Goal: Task Accomplishment & Management: Complete application form

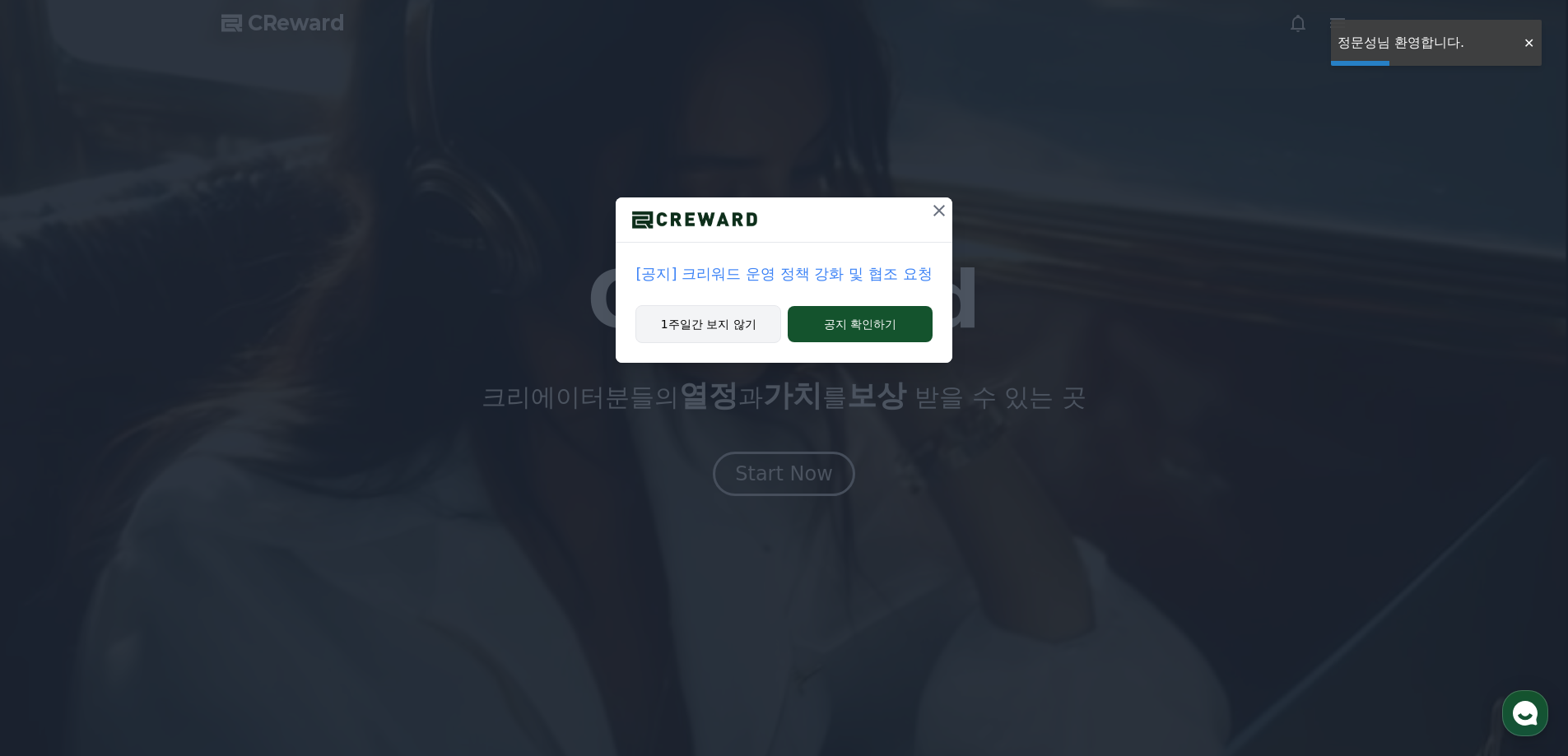
click at [701, 323] on button "1주일간 보지 않기" at bounding box center [708, 323] width 145 height 38
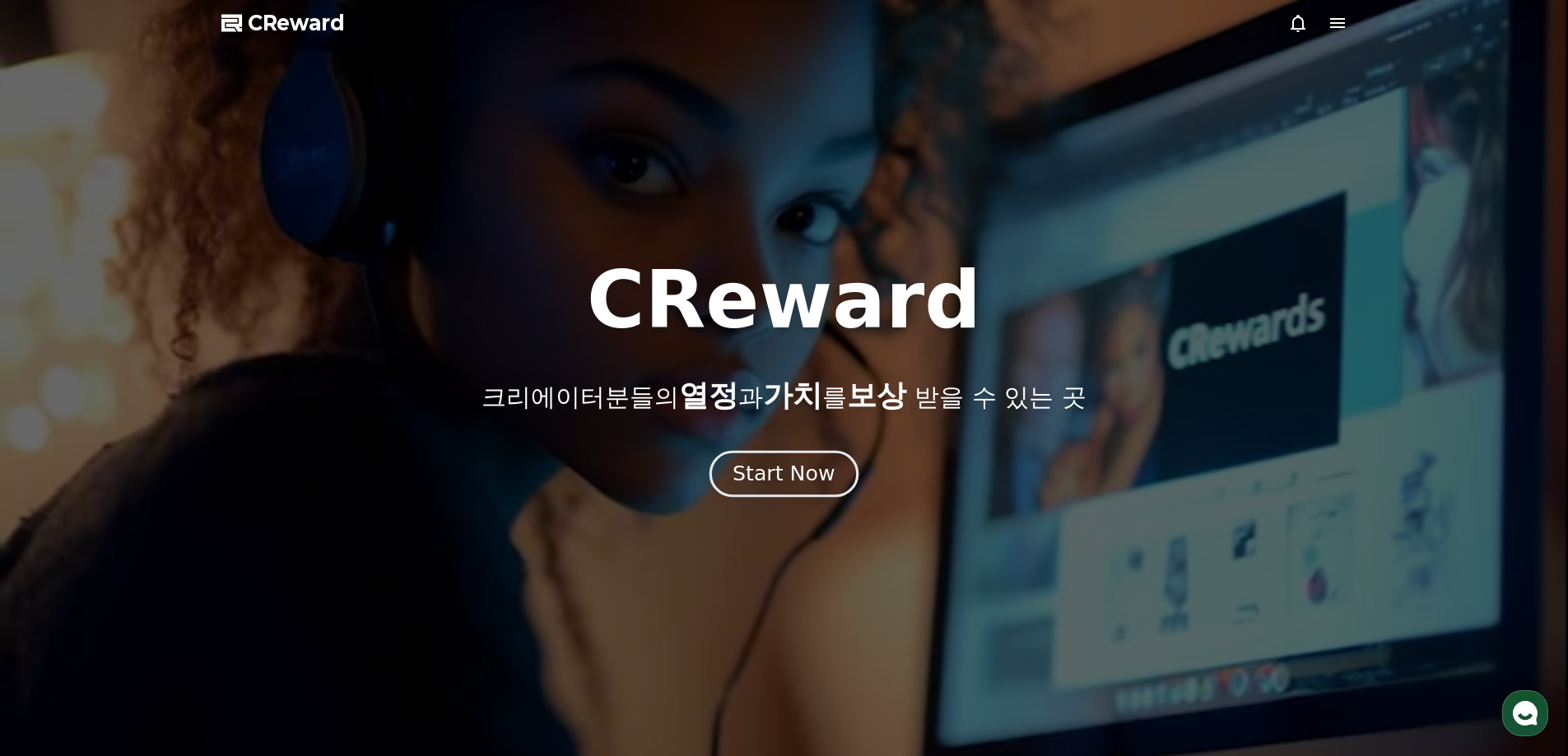
click at [762, 486] on div "Start Now" at bounding box center [784, 473] width 102 height 28
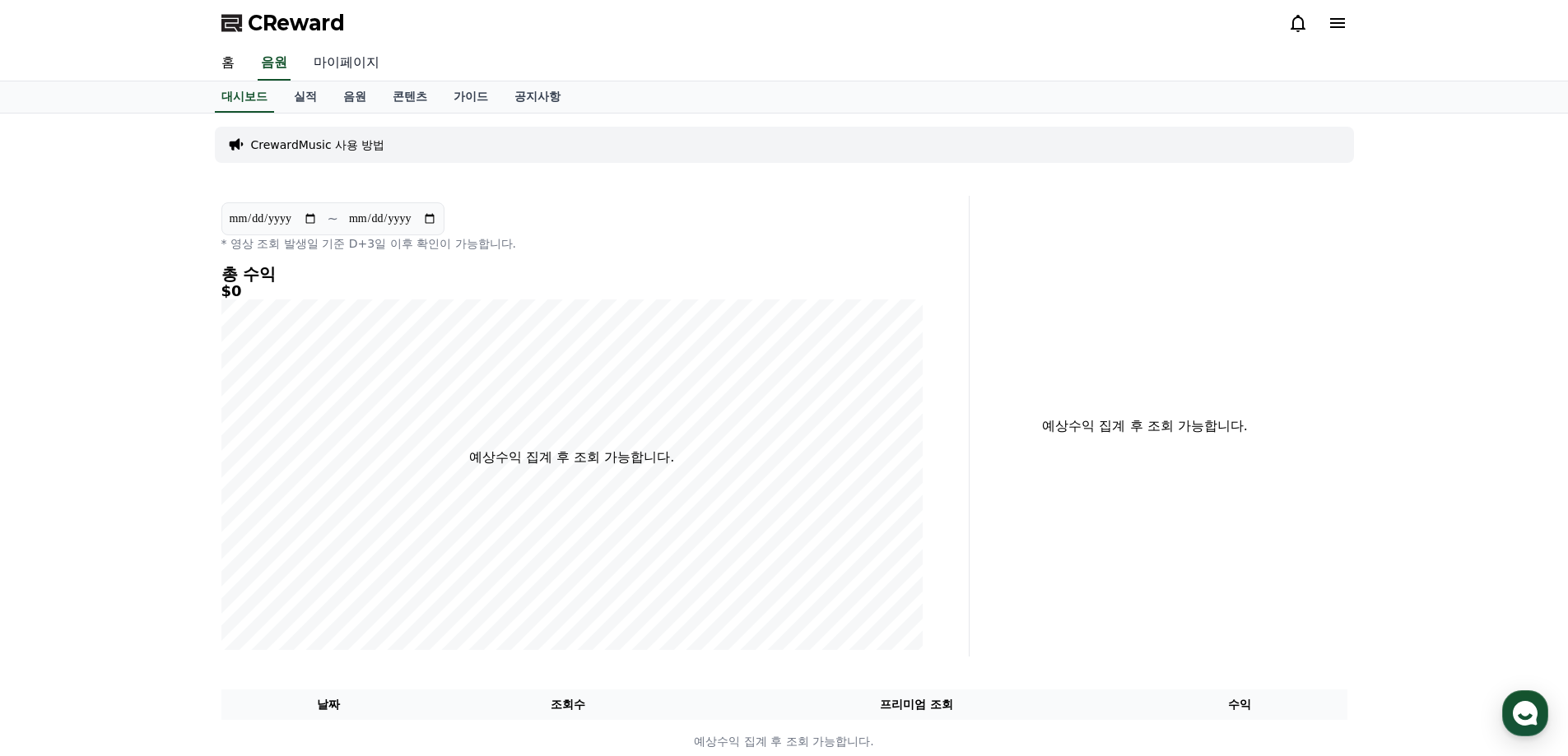
click at [347, 67] on link "마이페이지" at bounding box center [346, 62] width 93 height 34
select select "**********"
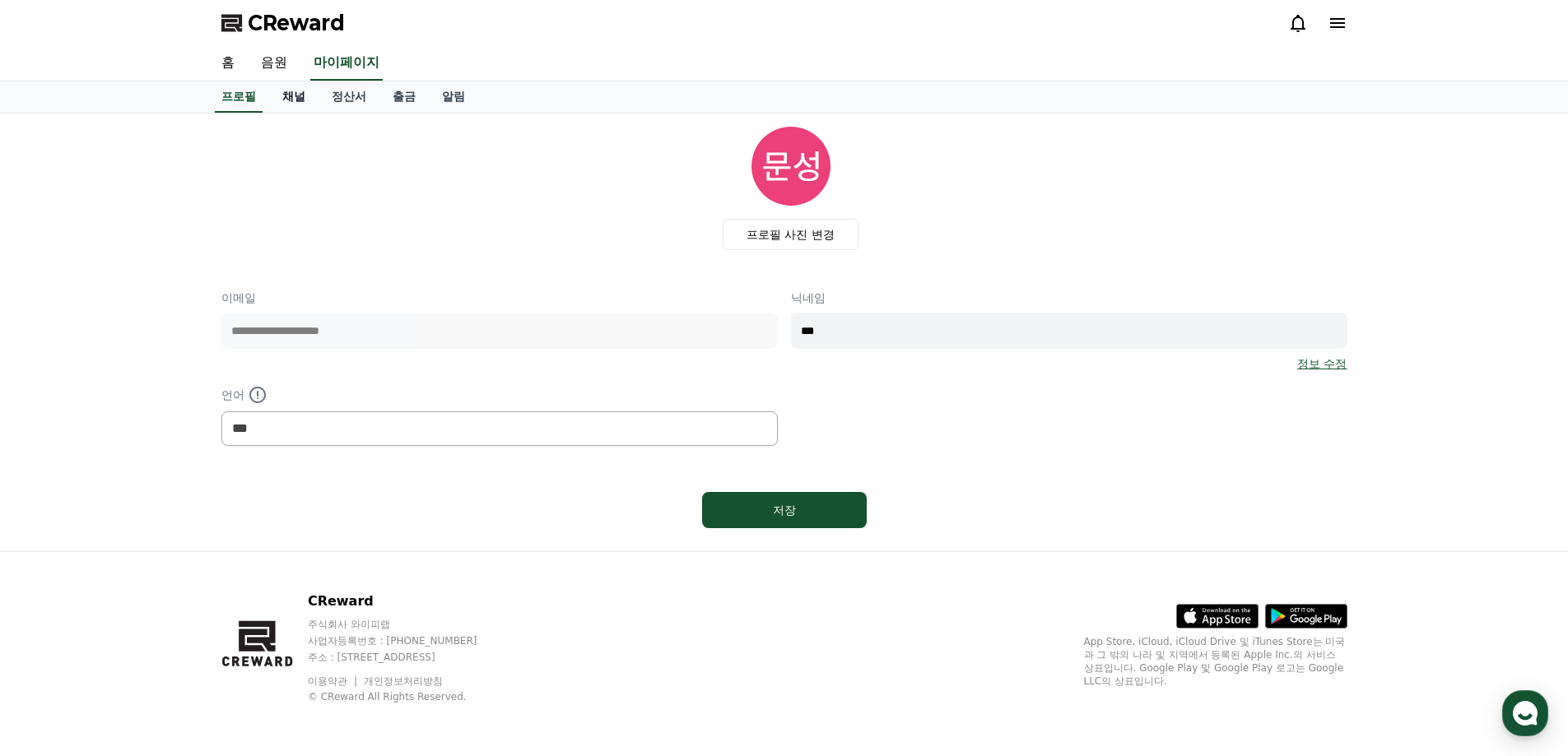
click at [269, 98] on link "채널" at bounding box center [293, 97] width 50 height 31
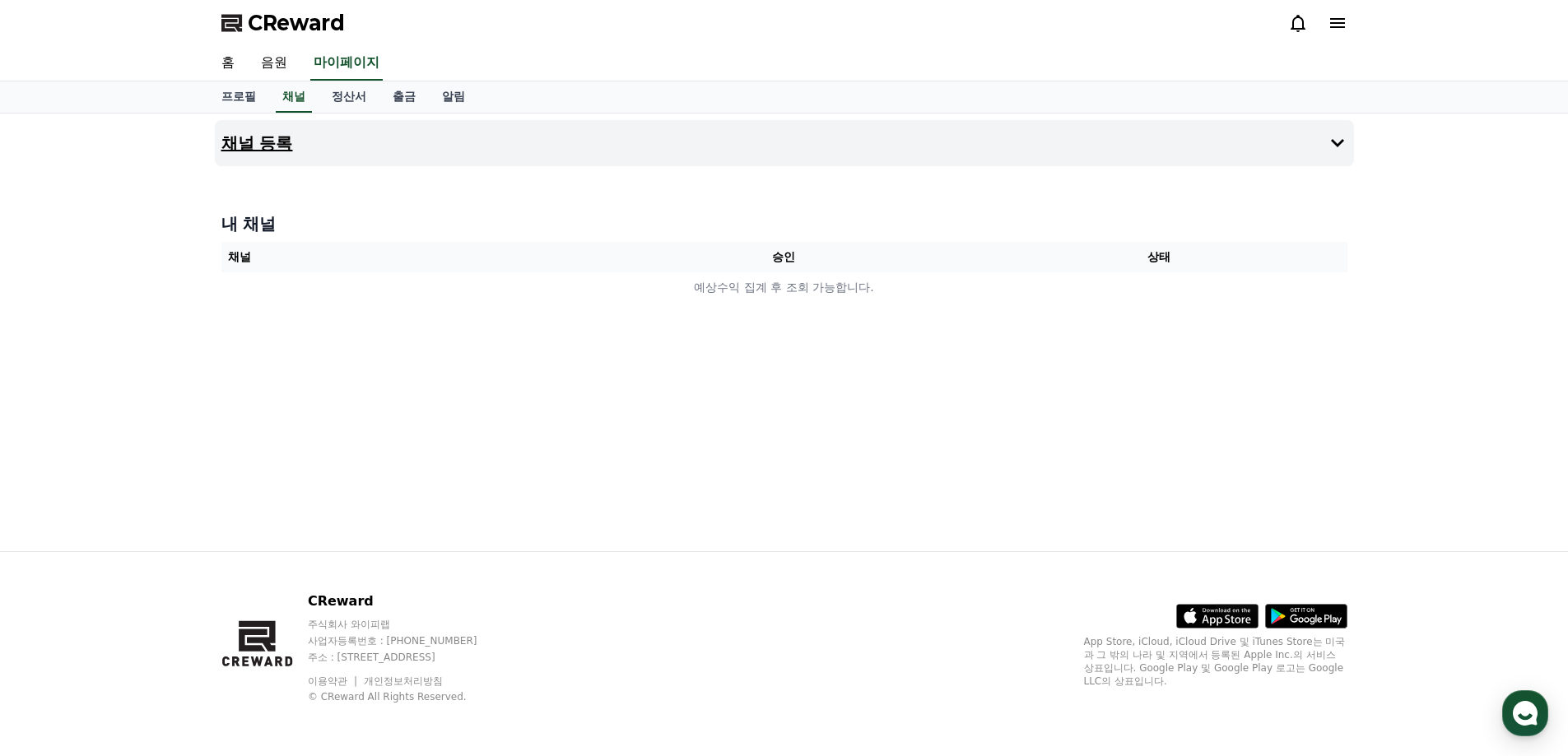
click at [280, 141] on h4 "채널 등록" at bounding box center [256, 143] width 71 height 19
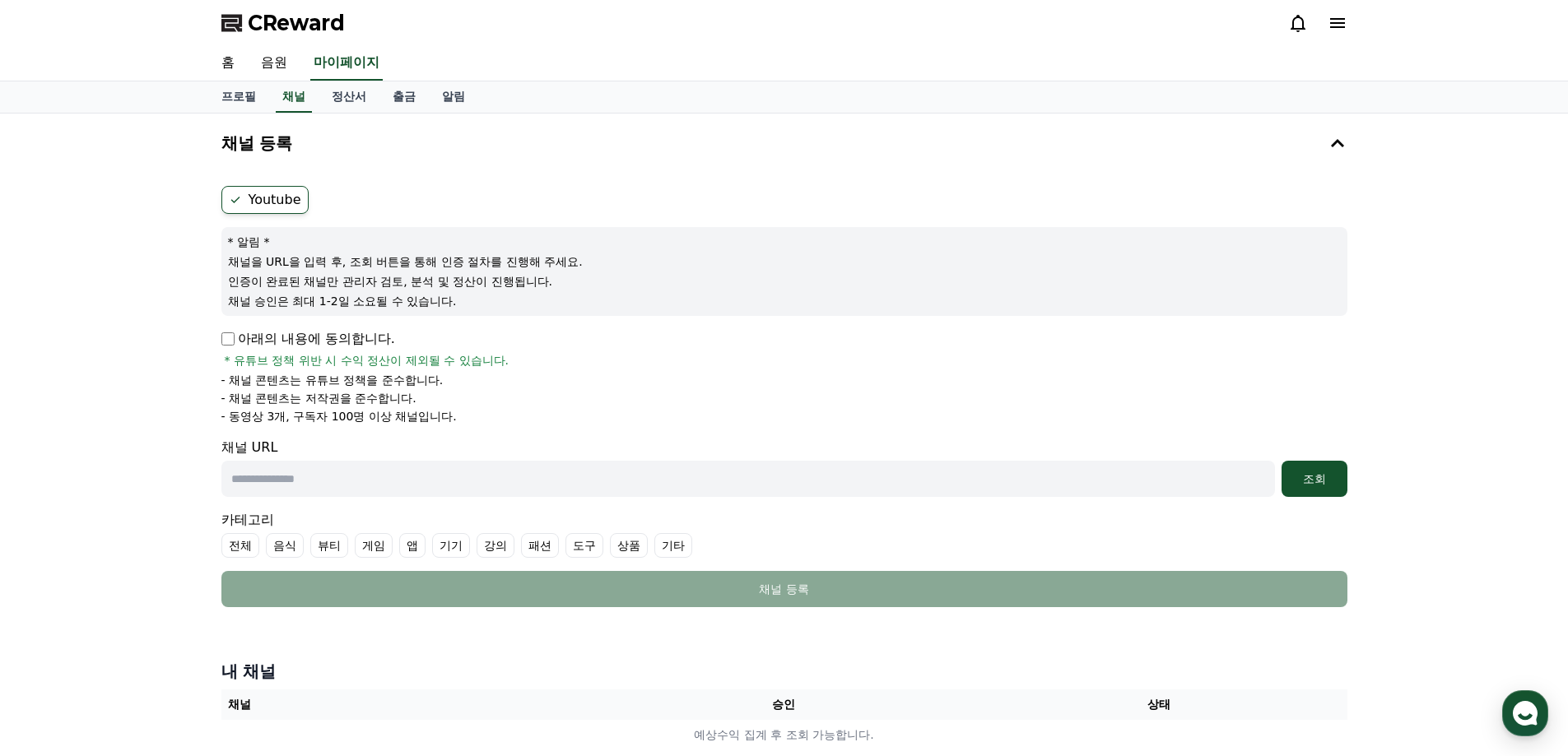
click at [332, 473] on input "text" at bounding box center [747, 478] width 1053 height 36
paste input "**********"
type input "**********"
click at [1329, 482] on div "조회" at bounding box center [1315, 478] width 53 height 17
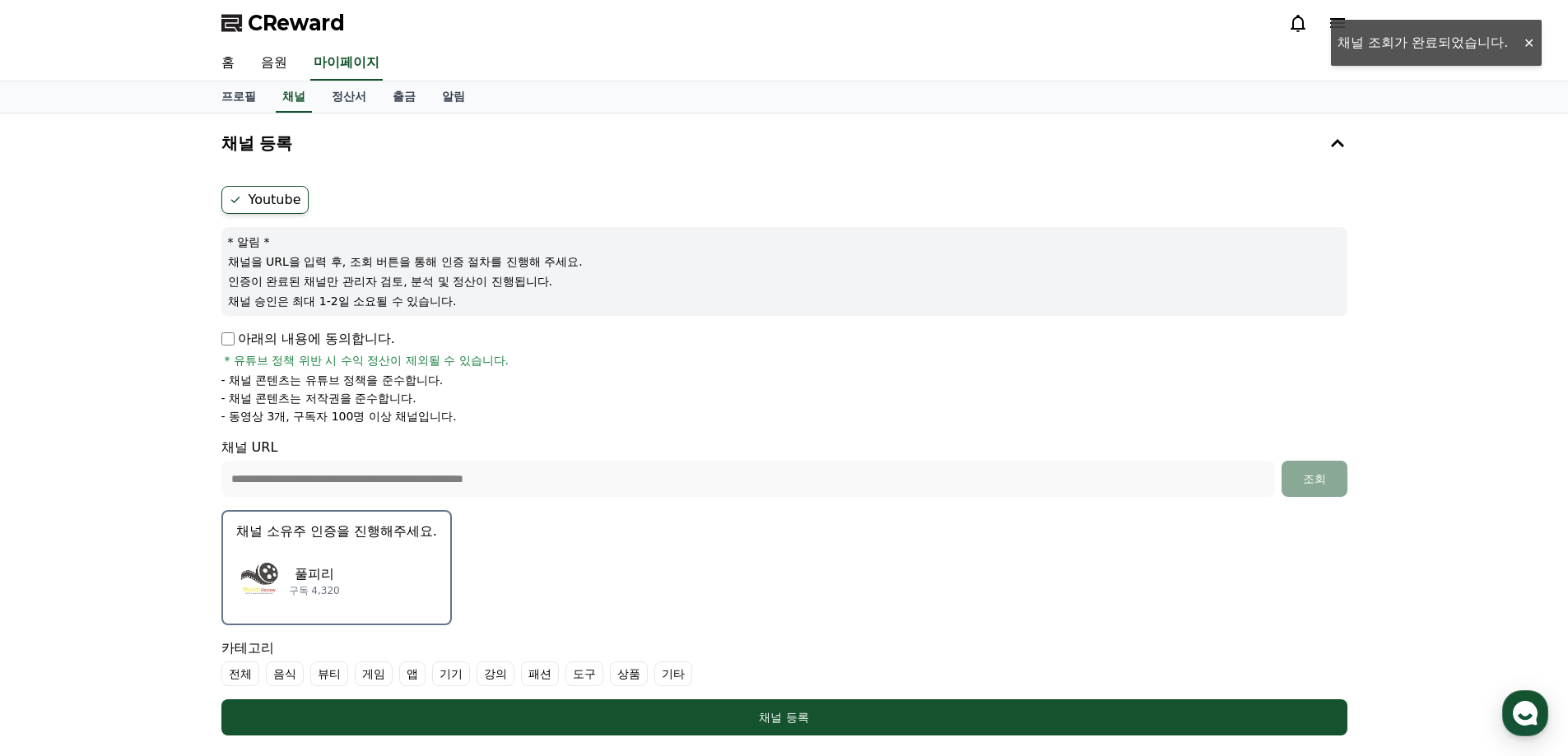
click at [321, 586] on p "구독 4,320" at bounding box center [314, 591] width 51 height 14
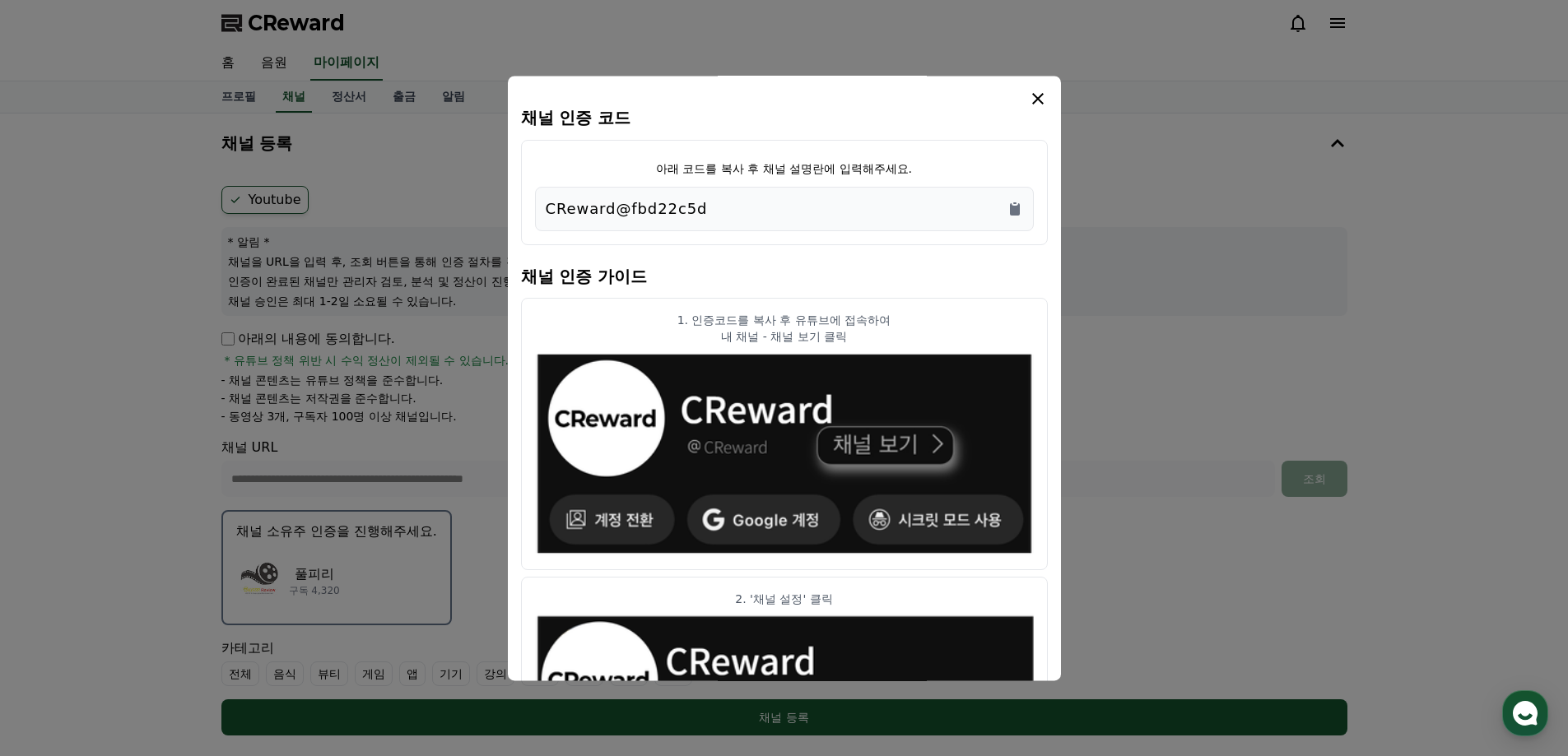
drag, startPoint x: 550, startPoint y: 207, endPoint x: 432, endPoint y: 207, distance: 118.0
click at [432, 742] on div "채널 인증 코드 아래 코드를 복사 후 채널 설명란에 입력해주세요. CReward@fbd22c5d 채널 인증 가이드 1. 인증코드를 복사 후 유…" at bounding box center [784, 742] width 1139 height 0
click at [677, 205] on p "CReward@fbd22c5d" at bounding box center [627, 209] width 162 height 23
click at [708, 205] on div "CReward@fbd22c5d" at bounding box center [784, 209] width 478 height 23
drag, startPoint x: 708, startPoint y: 210, endPoint x: 542, endPoint y: 210, distance: 166.0
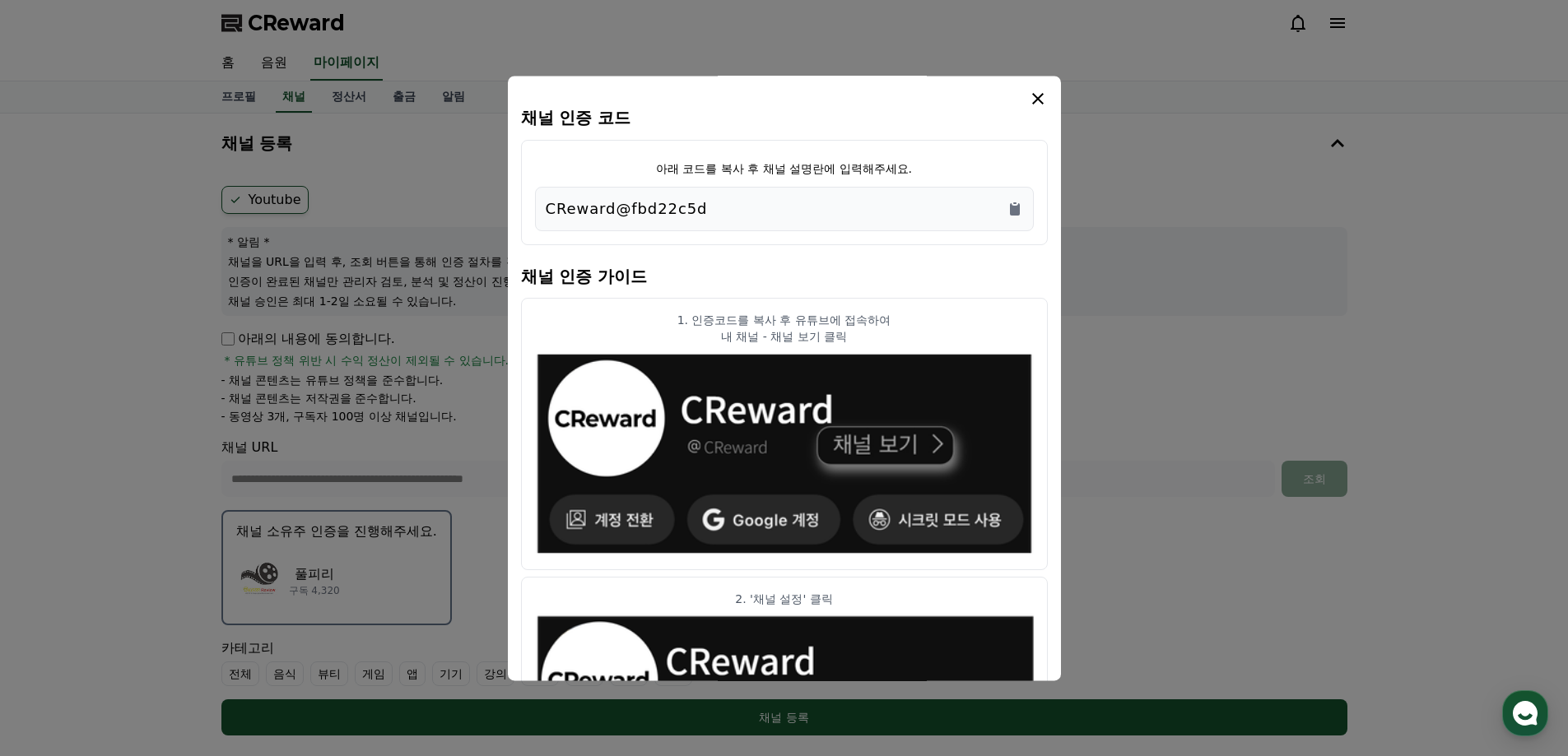
click at [542, 210] on div "CReward@fbd22c5d" at bounding box center [784, 209] width 499 height 45
copy p "CReward@fbd22c5d"
click at [1037, 94] on icon "modal" at bounding box center [1038, 98] width 19 height 19
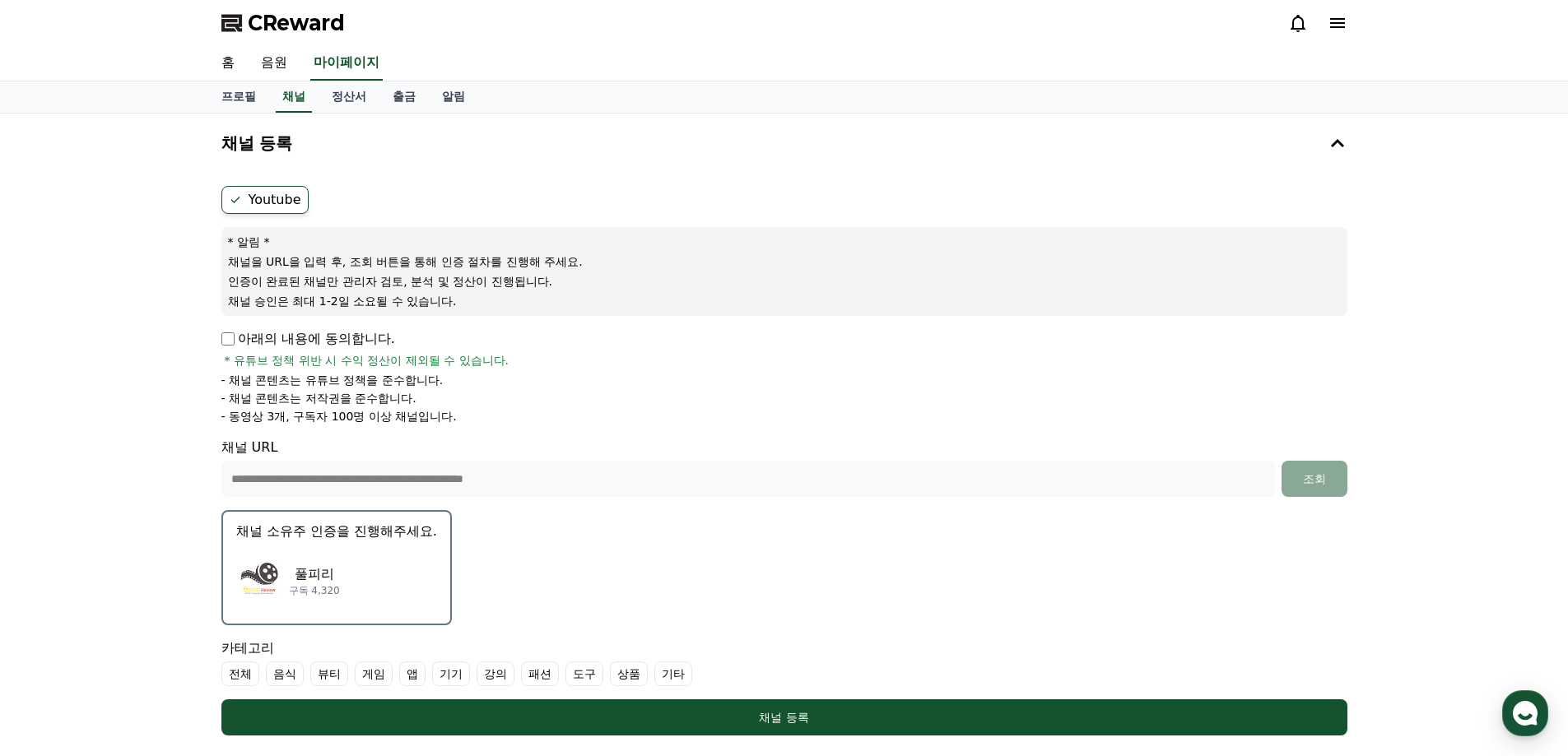
click at [347, 548] on div "풀피리 구독 4,320" at bounding box center [336, 581] width 201 height 66
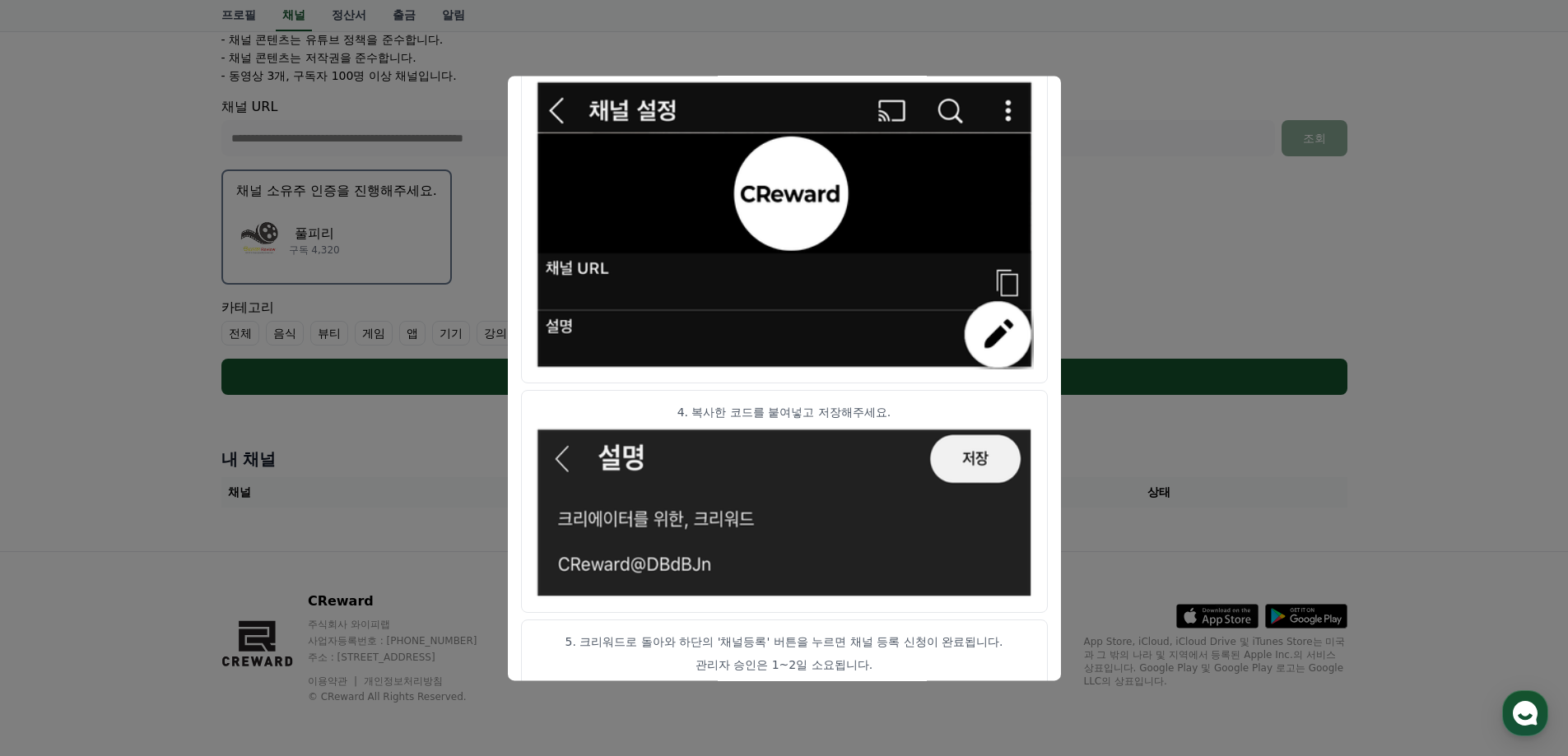
scroll to position [815, 0]
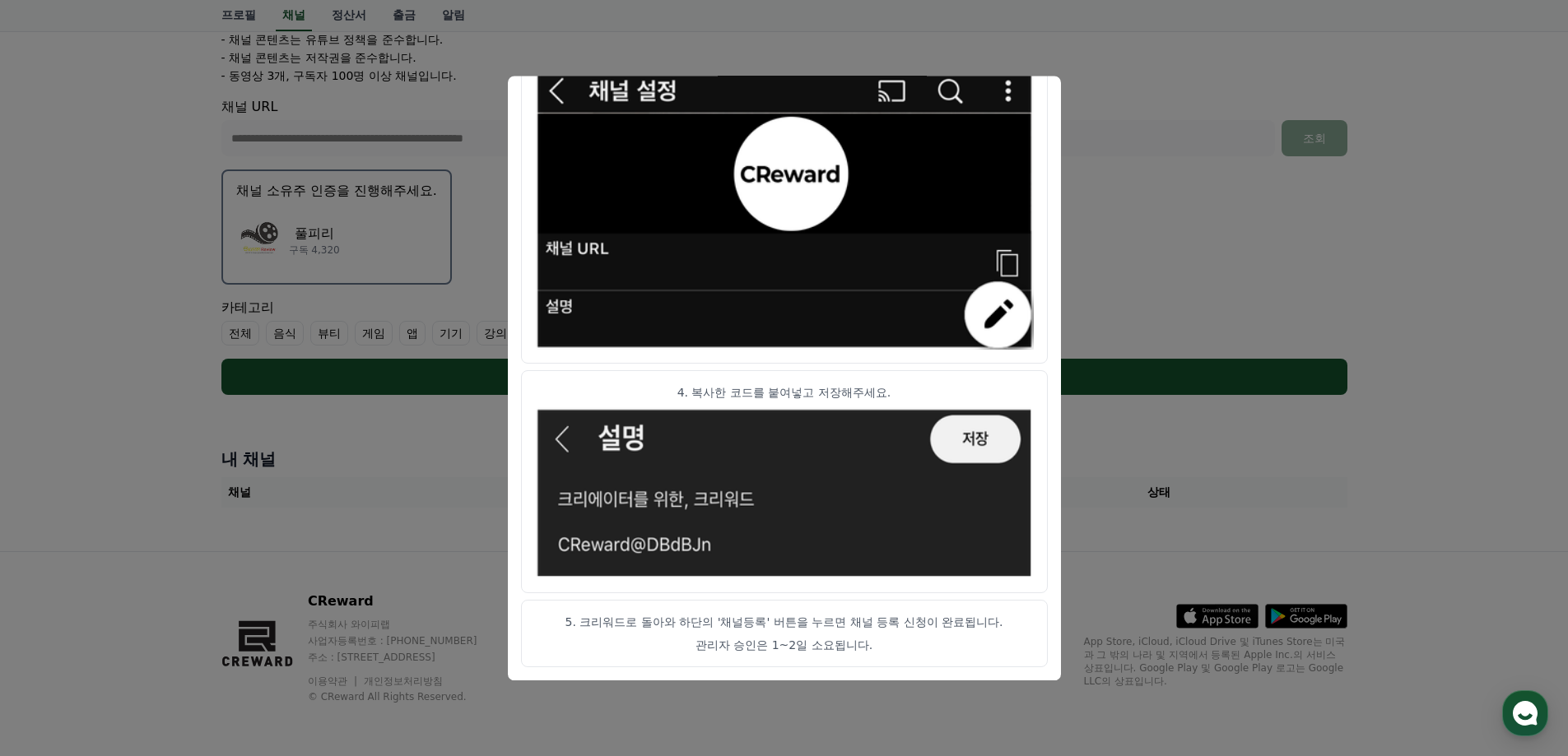
click at [311, 511] on button "close modal" at bounding box center [784, 378] width 1568 height 756
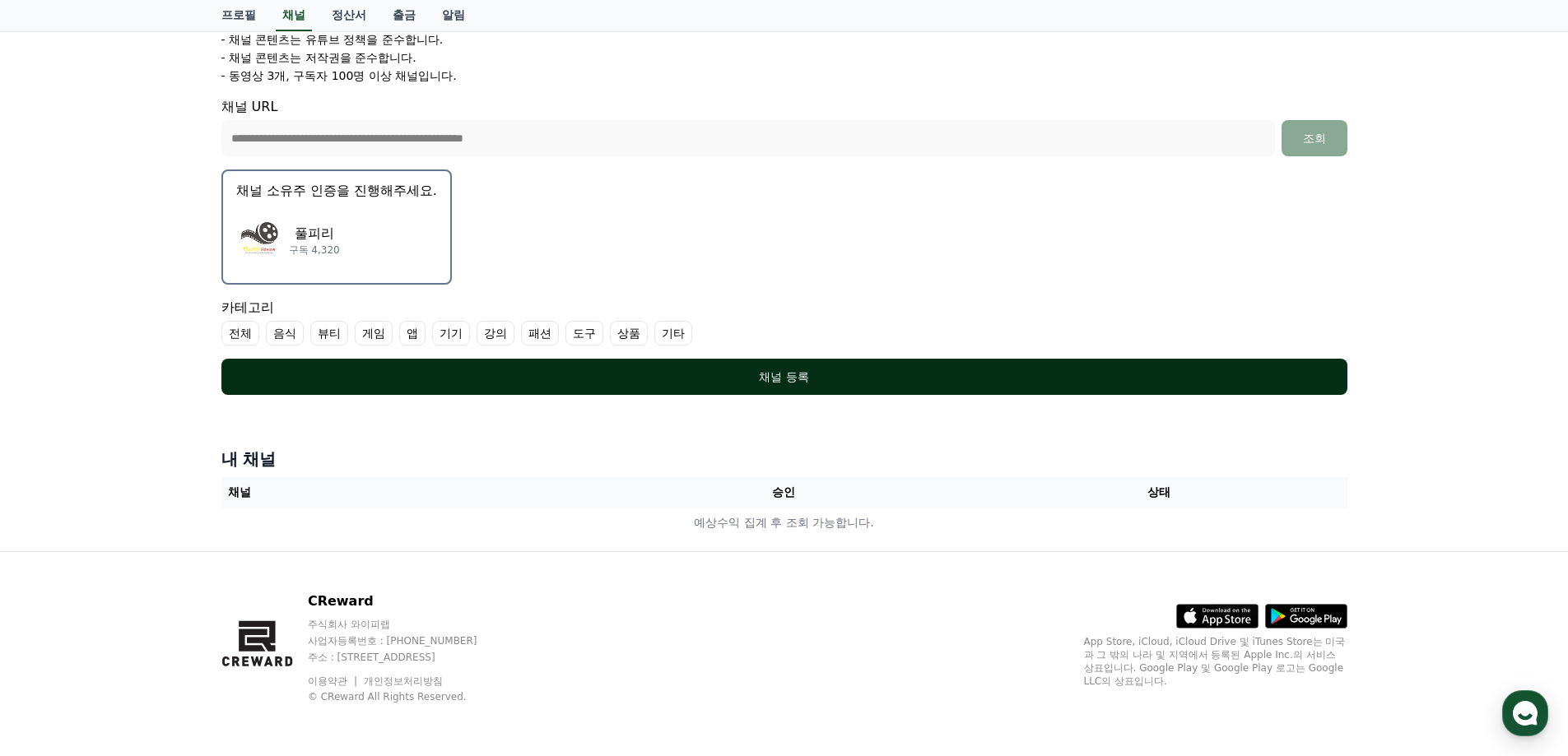
click at [768, 380] on div "채널 등록" at bounding box center [784, 376] width 1060 height 17
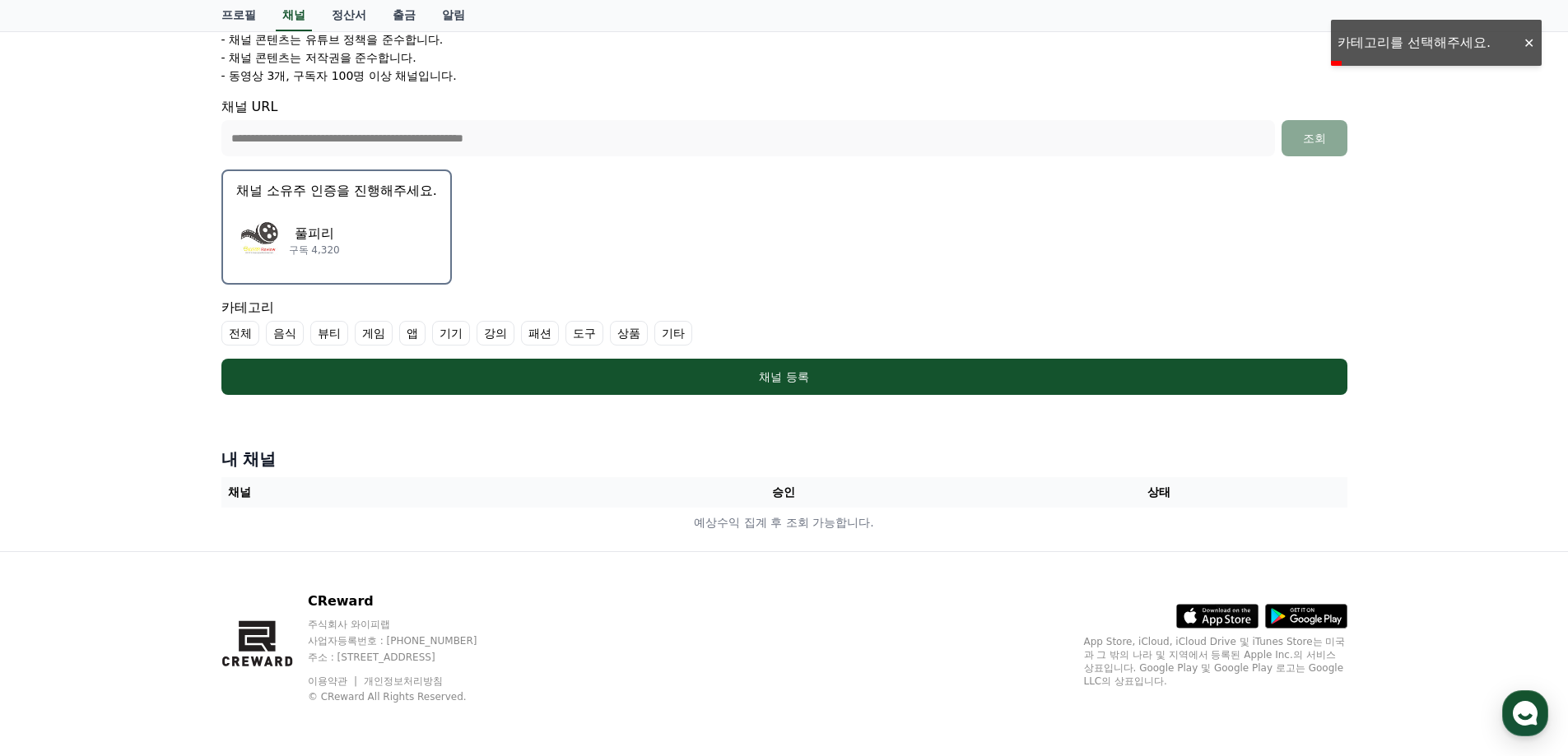
click at [677, 338] on label "기타" at bounding box center [672, 332] width 38 height 24
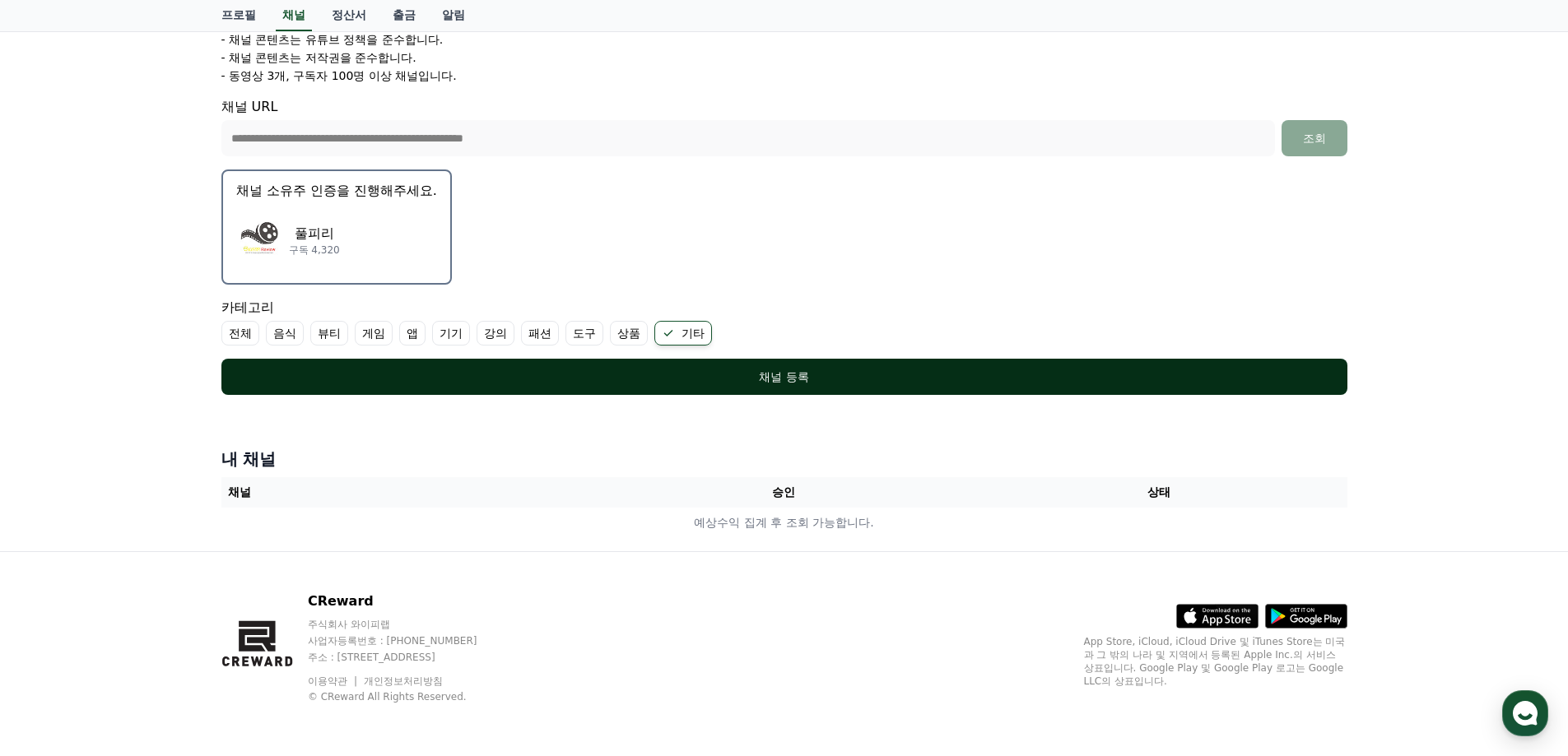
click at [686, 367] on button "채널 등록" at bounding box center [784, 376] width 1126 height 36
